Goal: Obtain resource: Download file/media

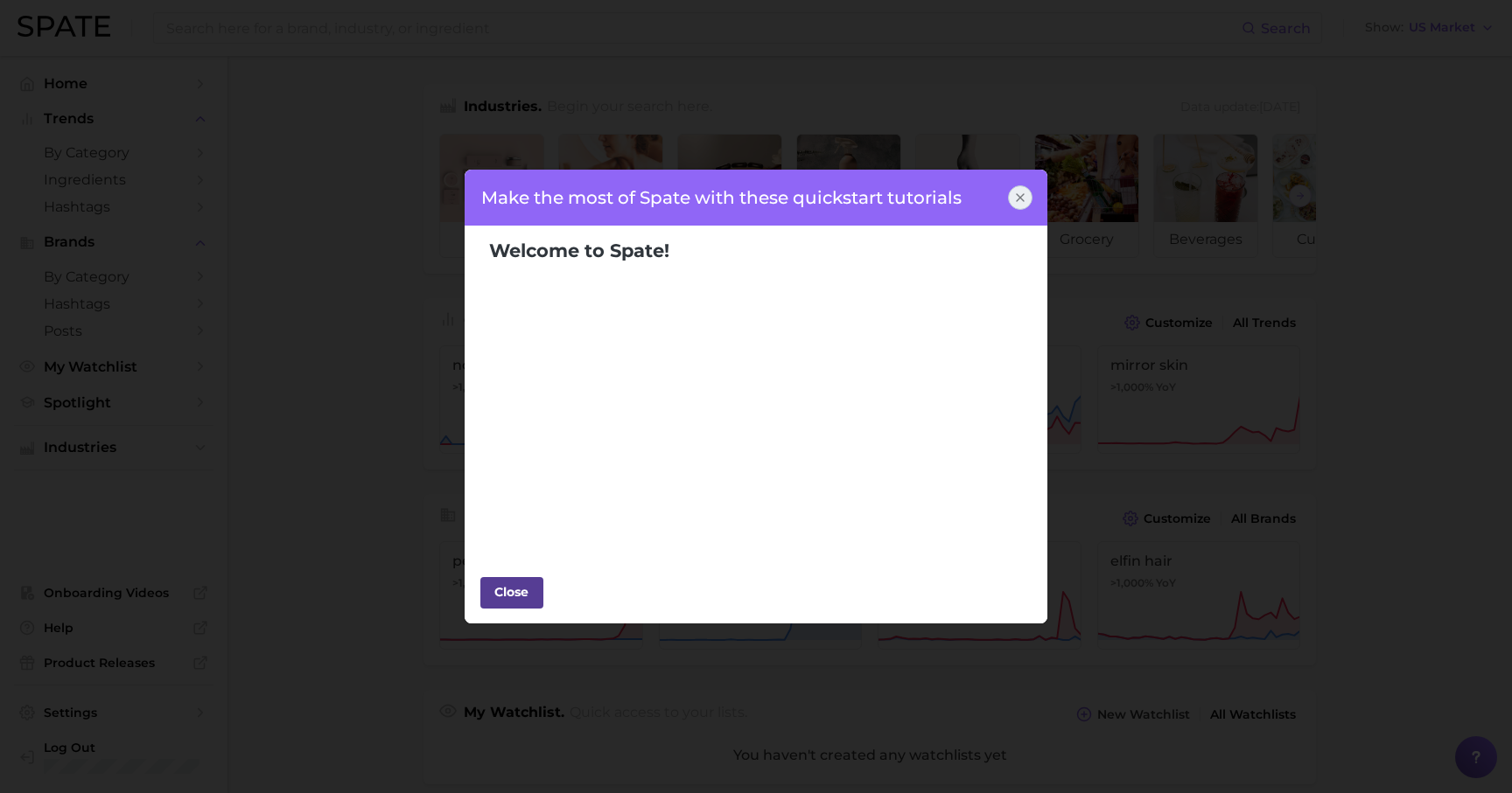
click at [529, 589] on div "Close" at bounding box center [511, 591] width 53 height 26
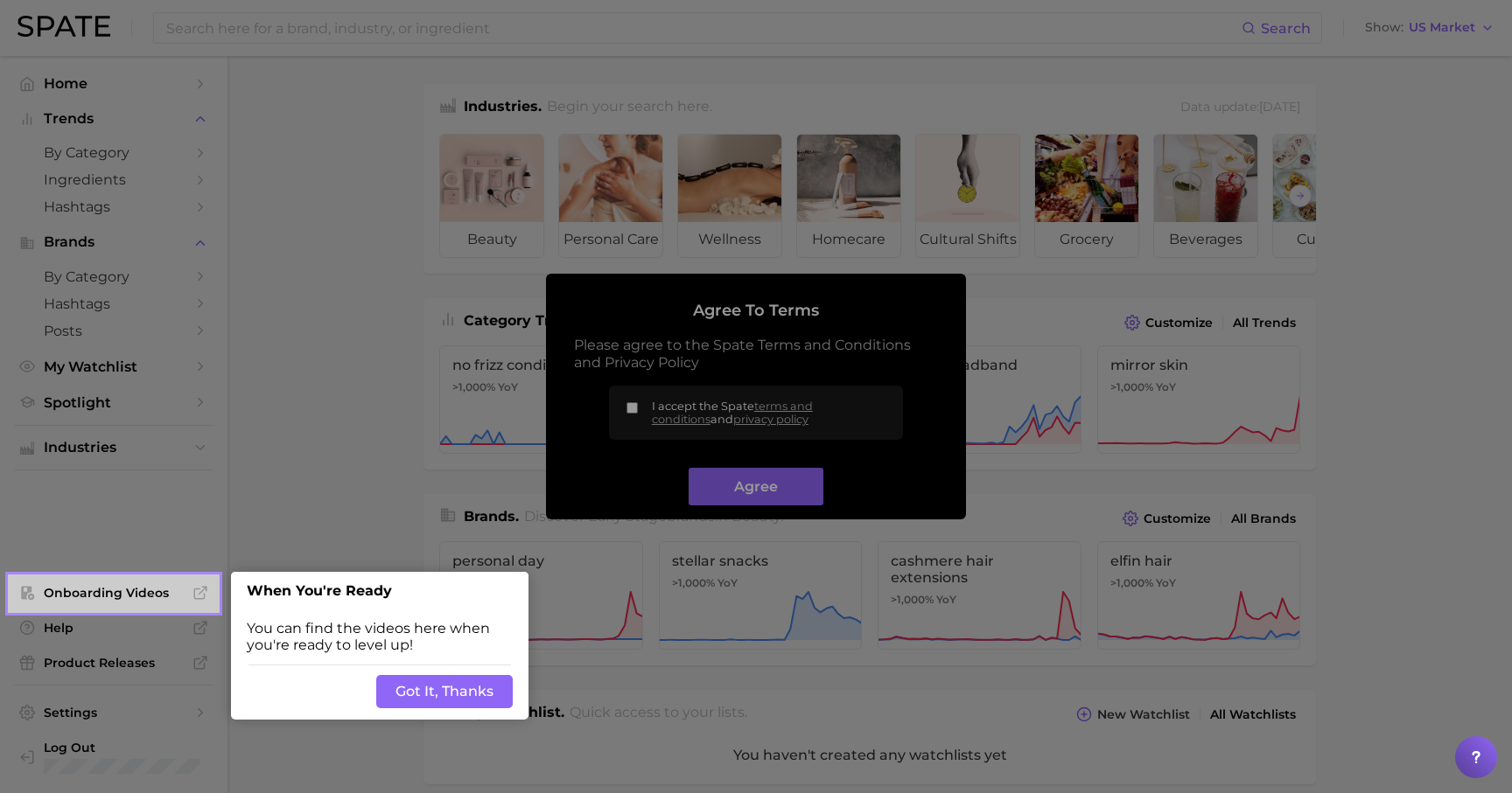
click at [459, 700] on button "Got It, Thanks" at bounding box center [443, 691] width 136 height 33
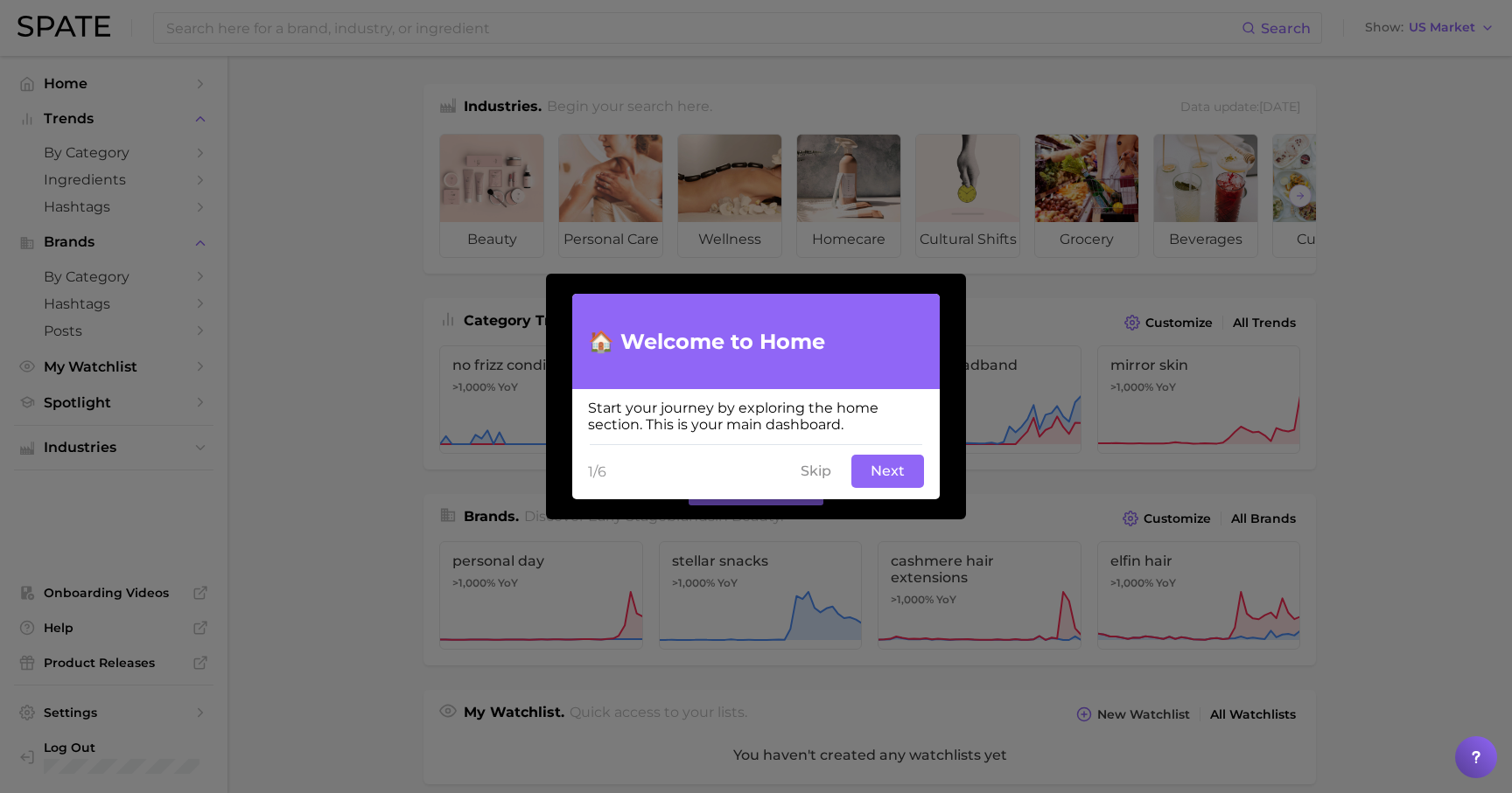
click at [886, 484] on button "Next" at bounding box center [888, 471] width 73 height 33
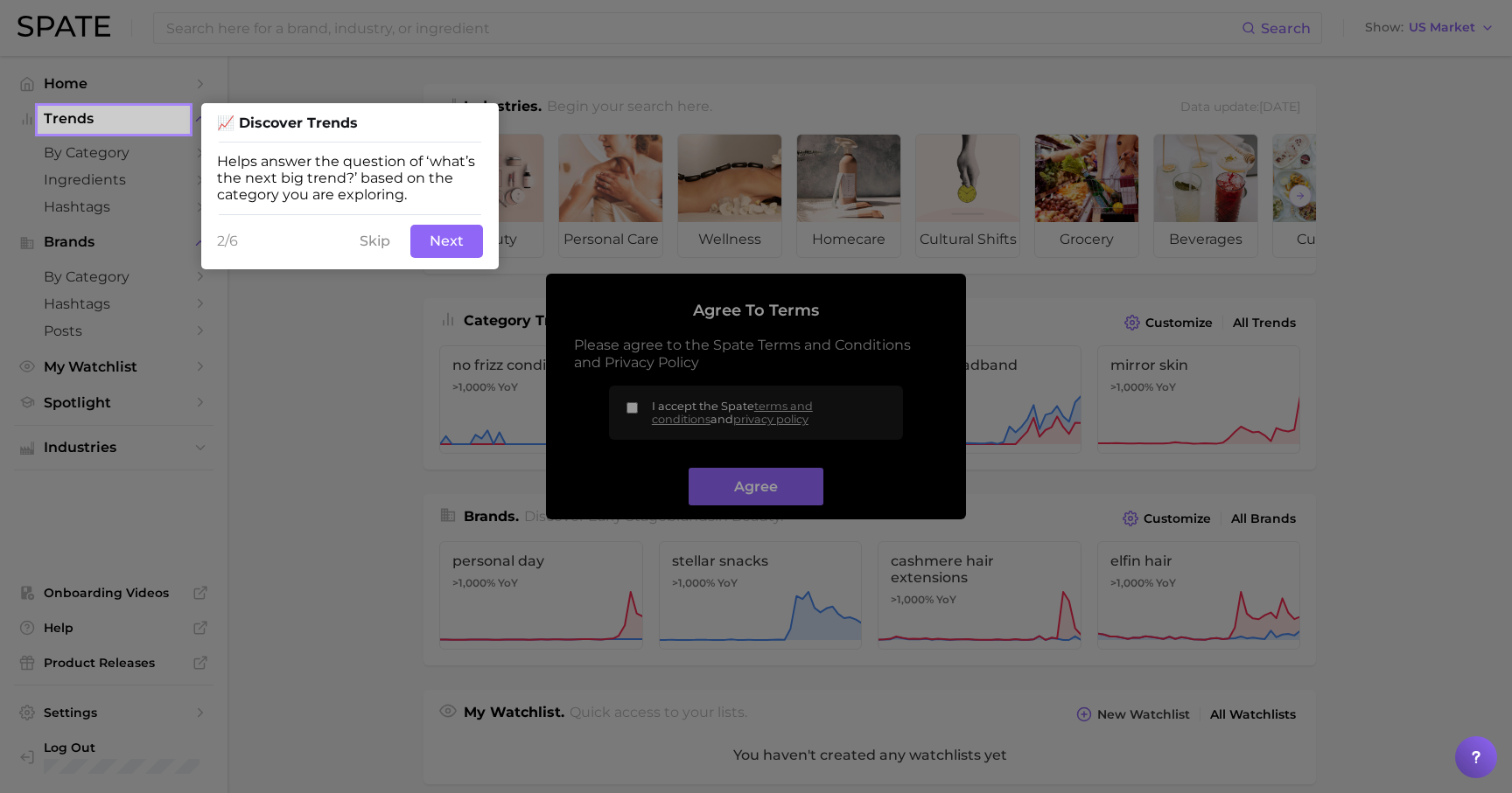
click at [450, 242] on button "Next" at bounding box center [447, 241] width 73 height 33
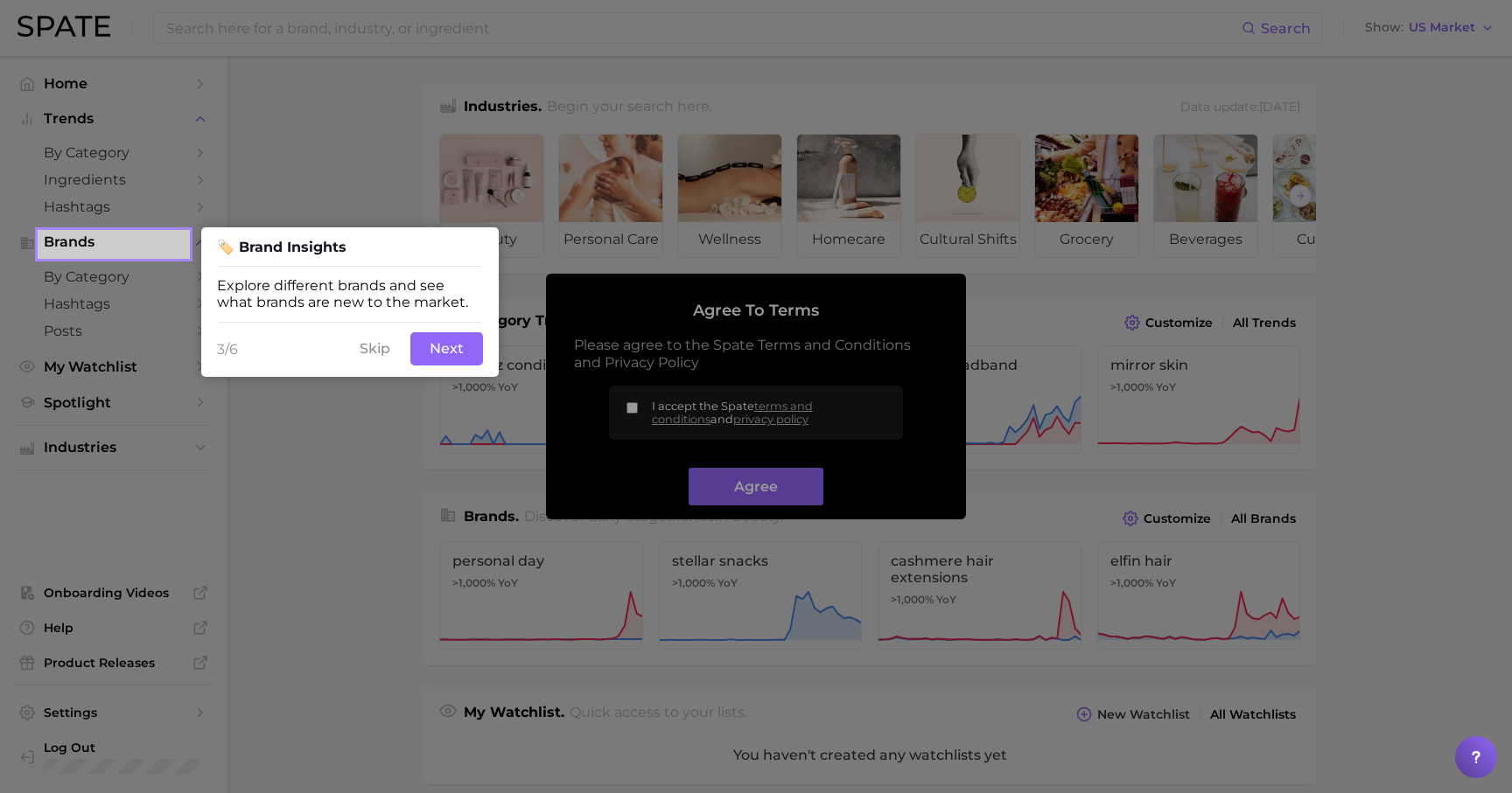
click at [442, 352] on button "Next" at bounding box center [447, 348] width 73 height 33
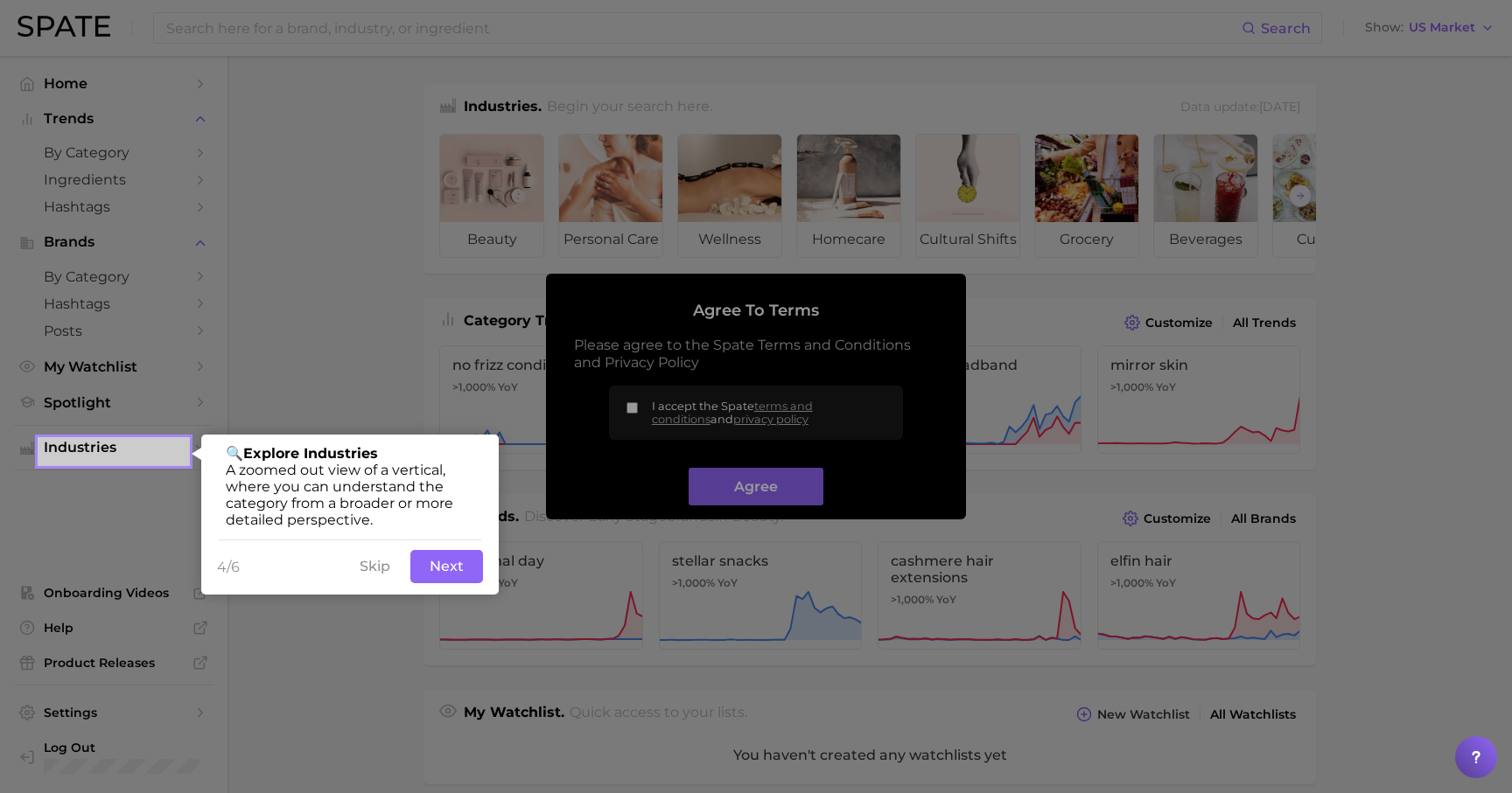
click at [465, 565] on button "Next" at bounding box center [447, 566] width 73 height 33
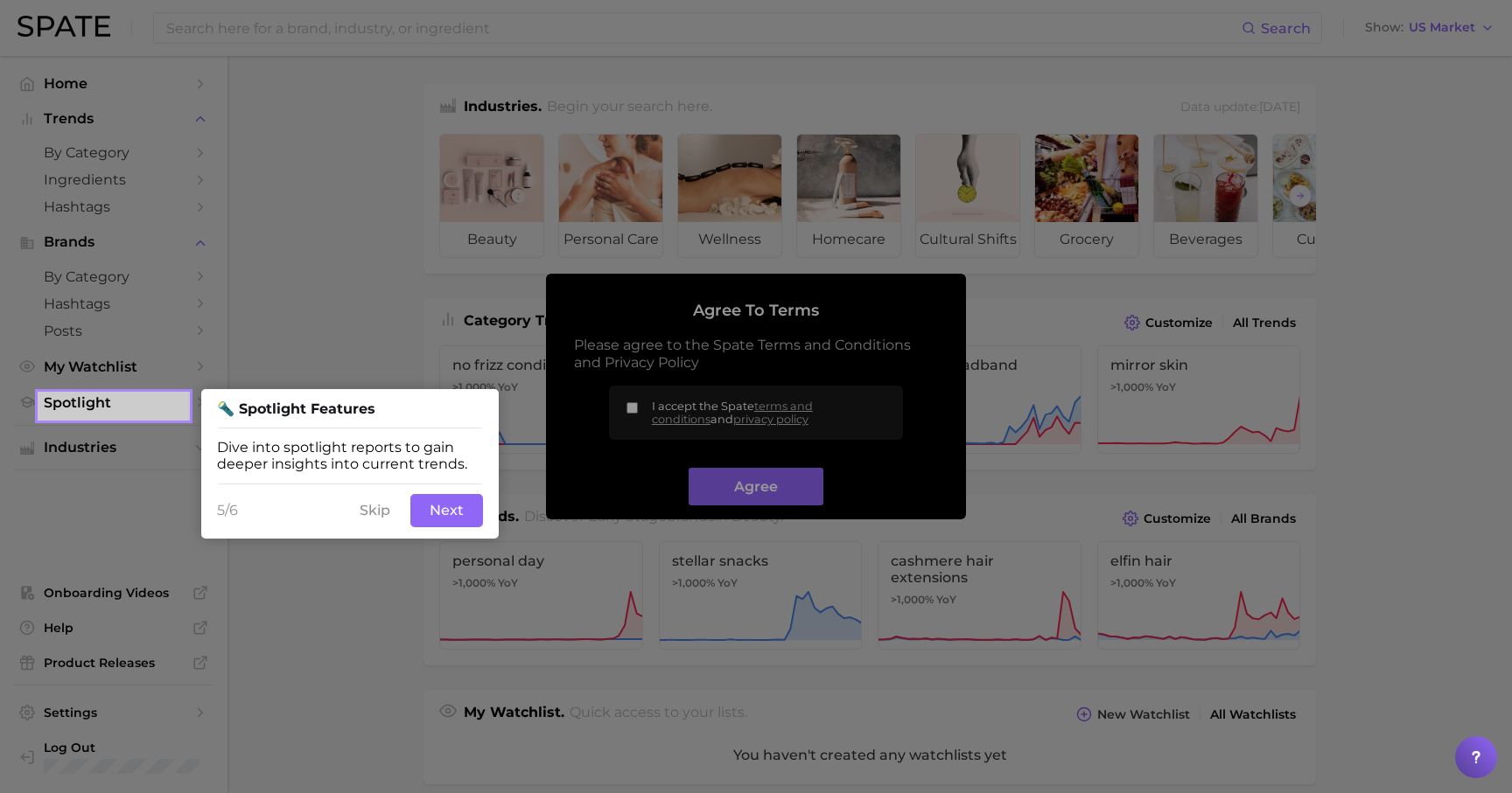
click at [453, 515] on button "Next" at bounding box center [447, 510] width 73 height 33
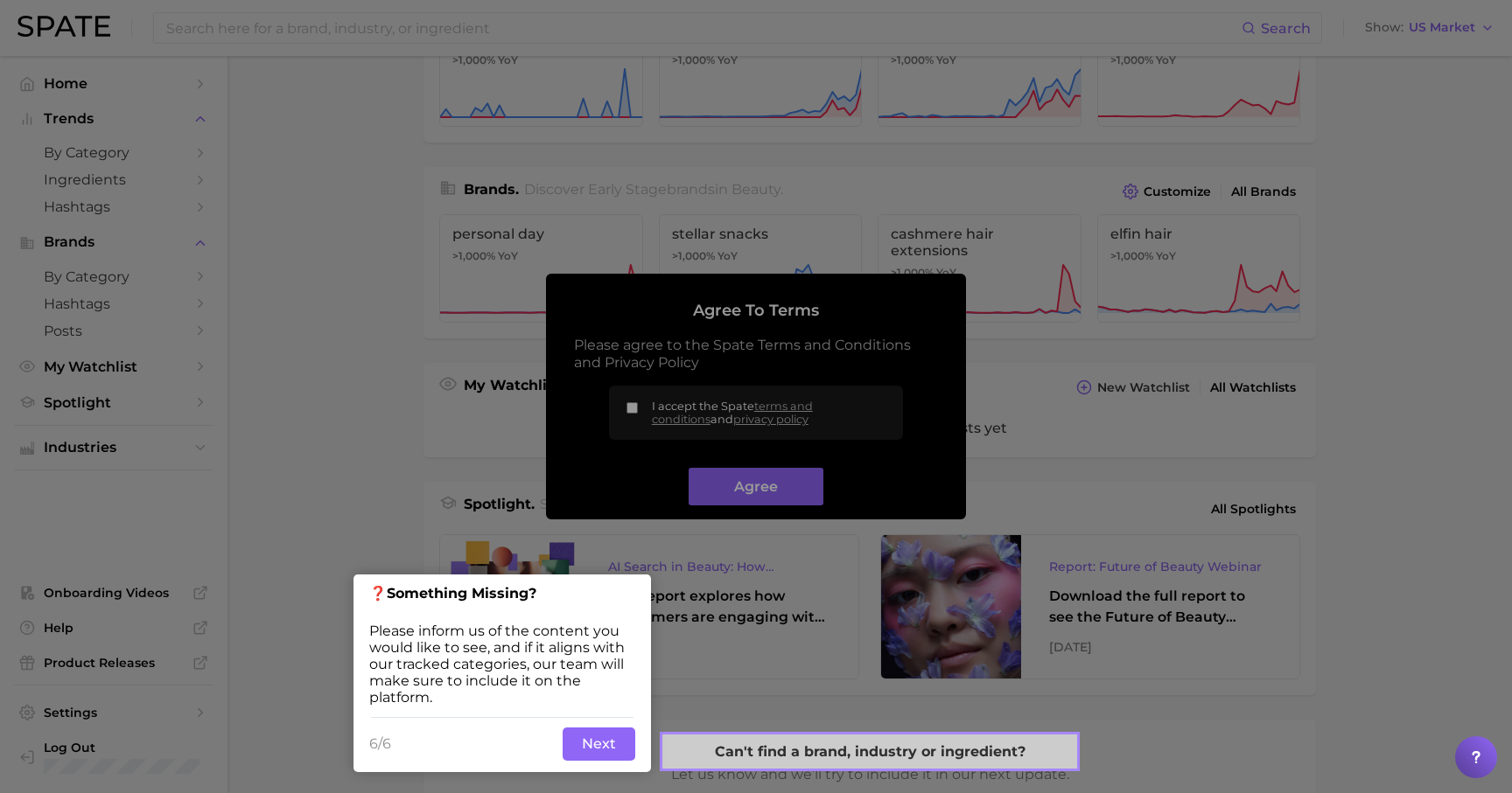
scroll to position [340, 0]
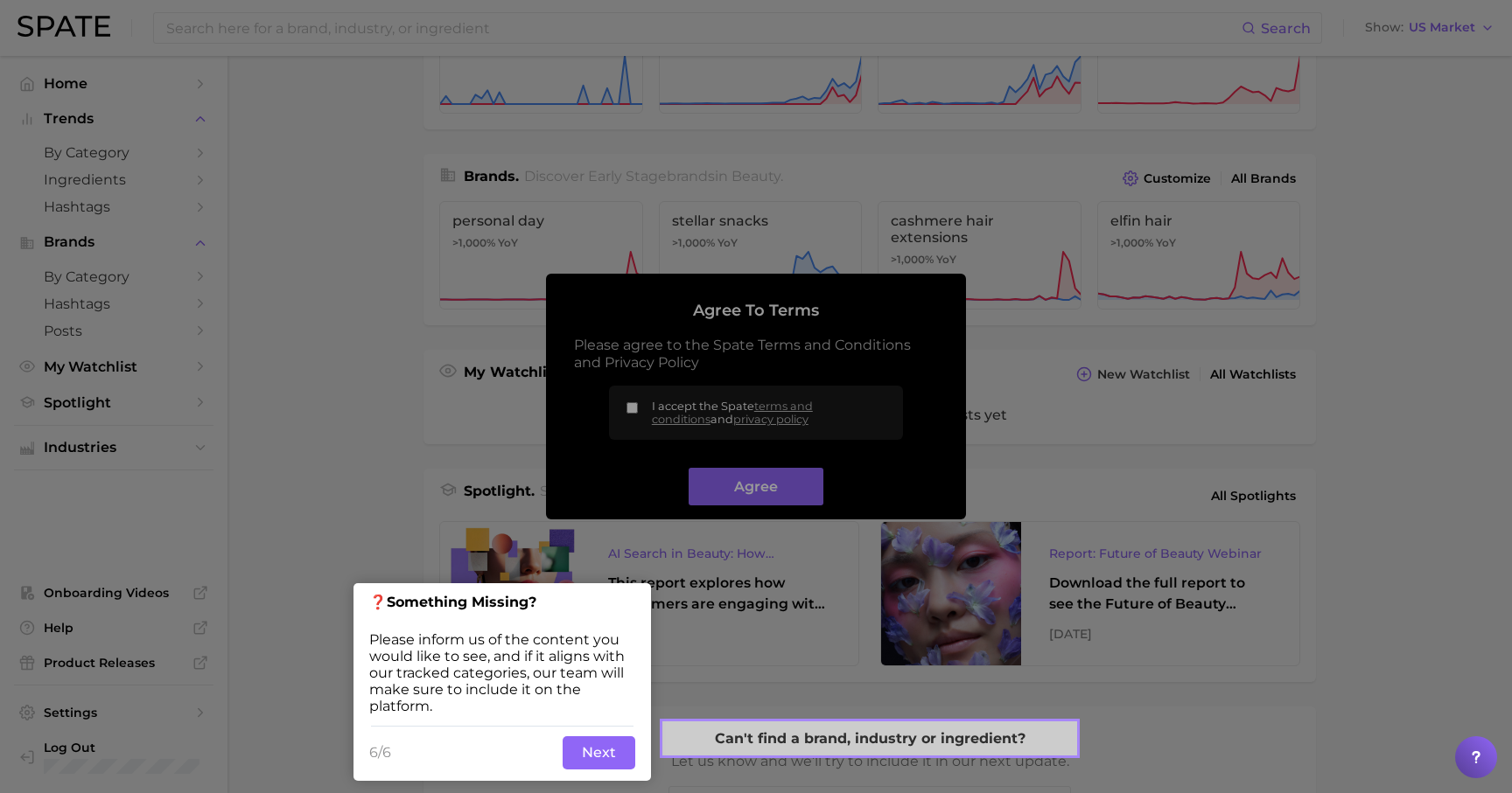
click at [581, 761] on button "Next" at bounding box center [599, 752] width 73 height 33
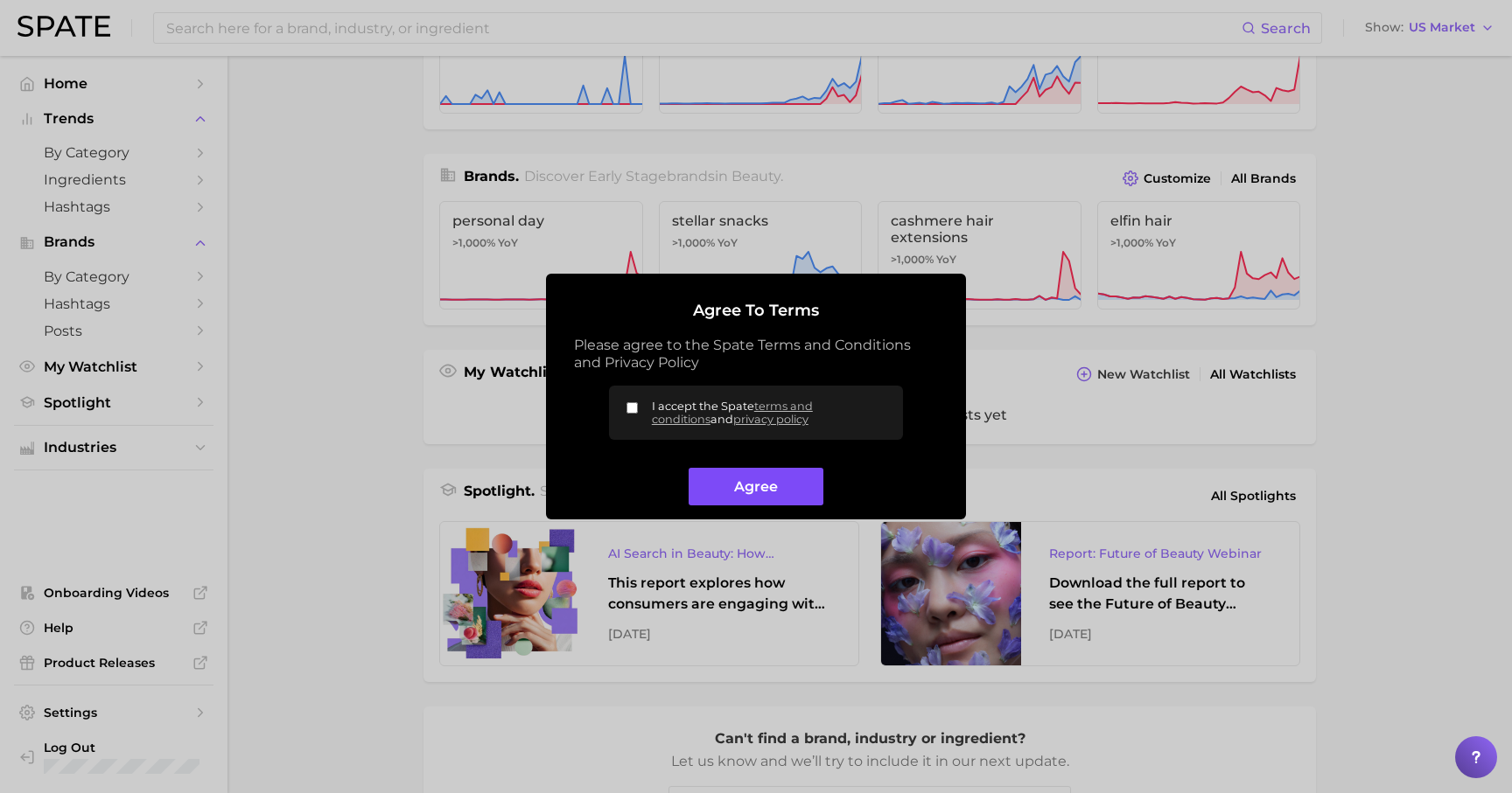
click at [718, 489] on button "Agree" at bounding box center [755, 487] width 134 height 37
click at [632, 410] on input "I accept the Spate terms and conditions and privacy policy" at bounding box center [631, 408] width 12 height 12
checkbox input "true"
click at [742, 496] on button "Agree" at bounding box center [755, 487] width 134 height 37
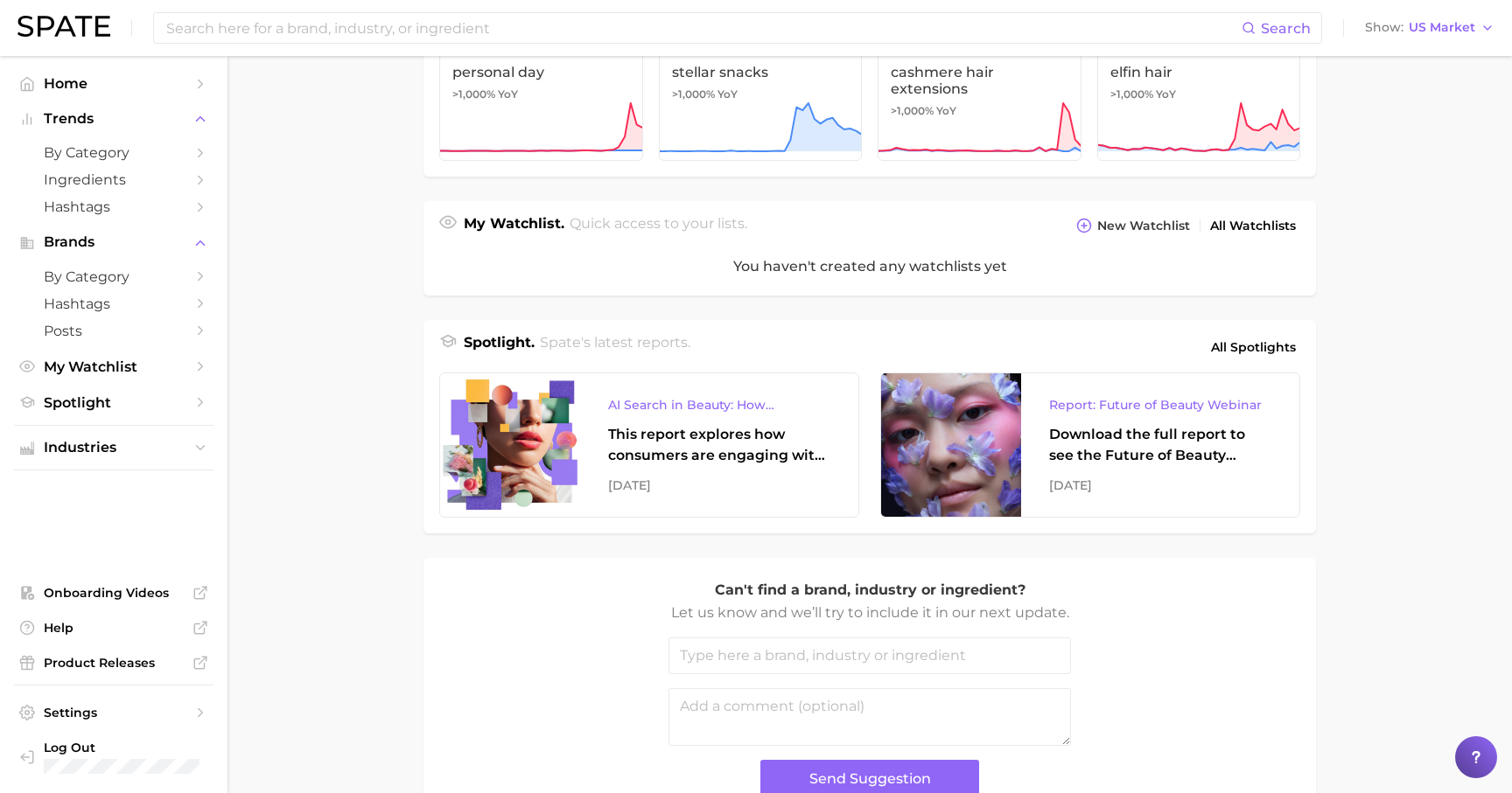
scroll to position [490, 0]
click at [1249, 343] on span "All Spotlights" at bounding box center [1253, 346] width 85 height 21
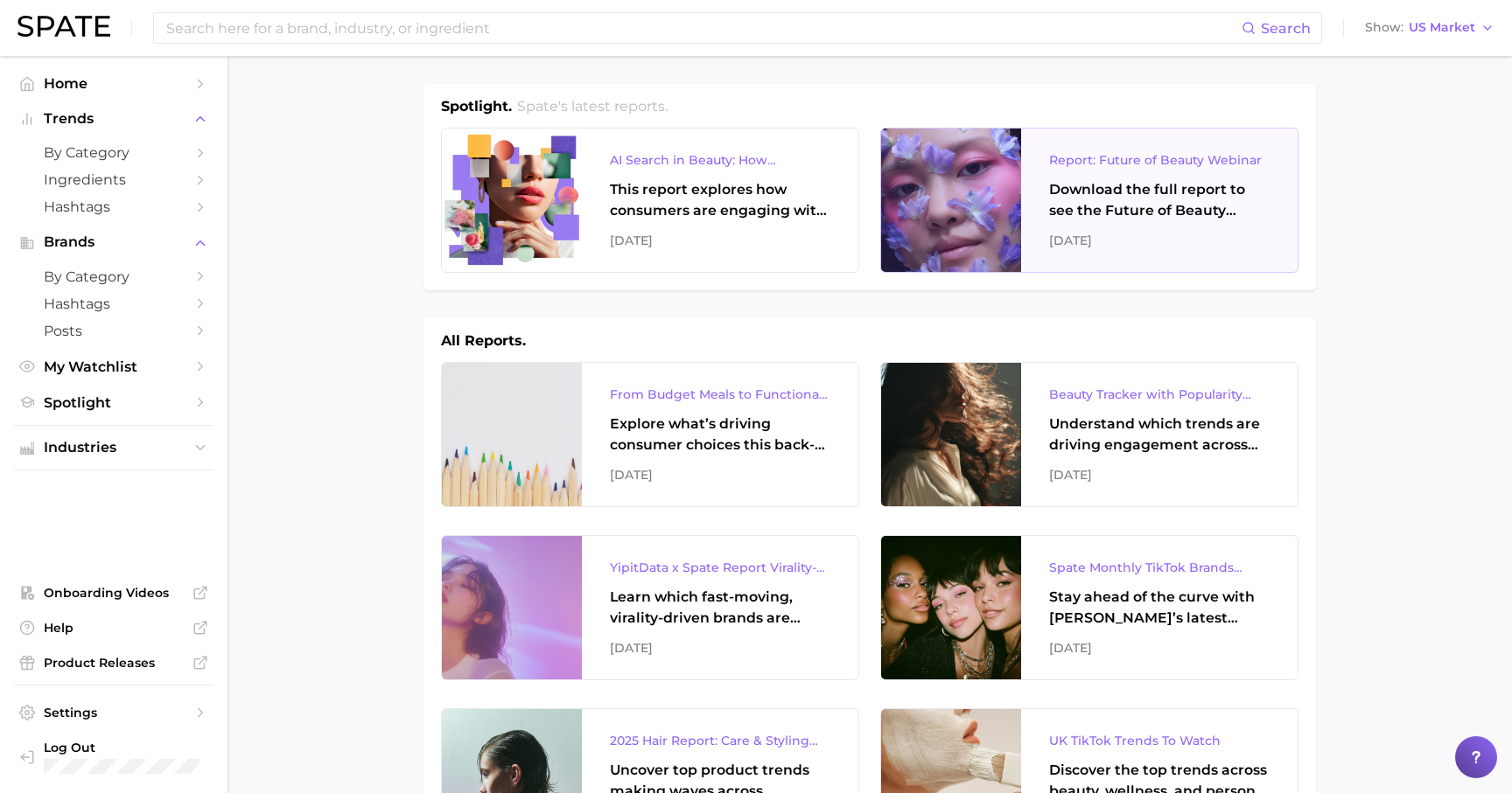
click at [1134, 215] on div "Download the full report to see the Future of Beauty trends we unpacked during …" at bounding box center [1159, 199] width 221 height 42
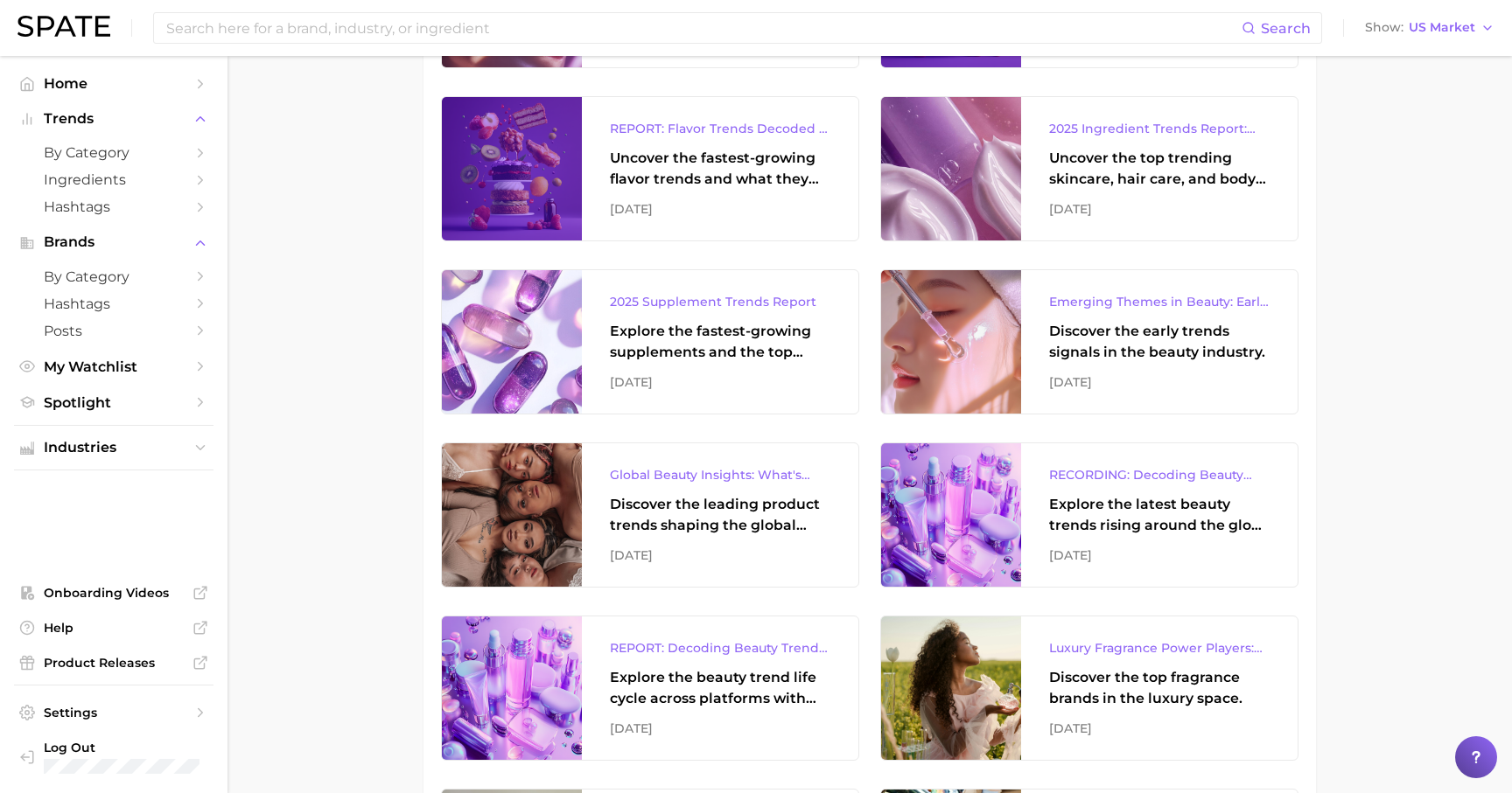
scroll to position [1133, 0]
